Goal: Task Accomplishment & Management: Manage account settings

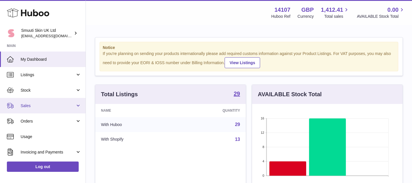
scroll to position [89, 150]
click at [77, 106] on link "Sales" at bounding box center [43, 105] width 86 height 15
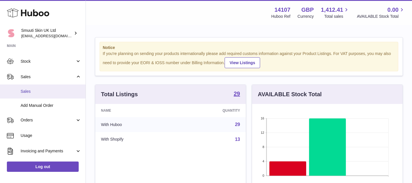
scroll to position [0, 0]
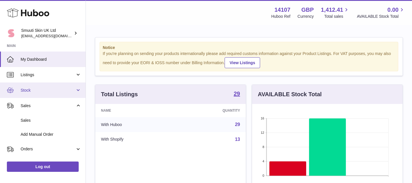
click at [77, 87] on link "Stock" at bounding box center [43, 89] width 86 height 15
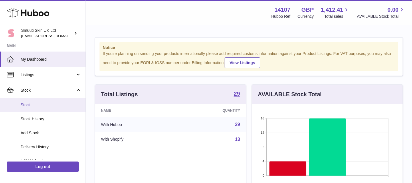
click at [23, 104] on span "Stock" at bounding box center [51, 104] width 61 height 5
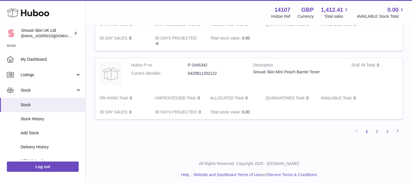
scroll to position [700, 0]
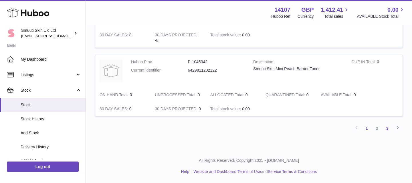
click at [384, 129] on link "3" at bounding box center [387, 128] width 10 height 10
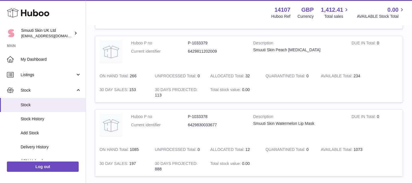
scroll to position [290, 0]
